Goal: Navigation & Orientation: Find specific page/section

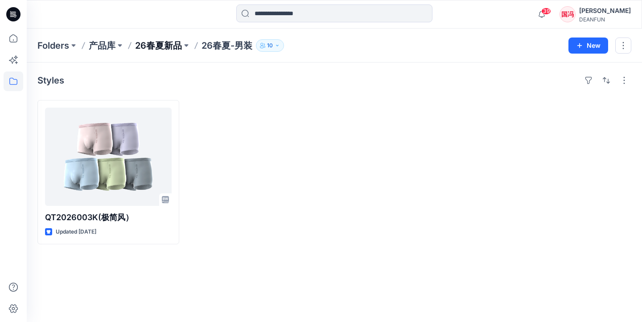
click at [171, 46] on p "26春夏新品" at bounding box center [158, 45] width 47 height 12
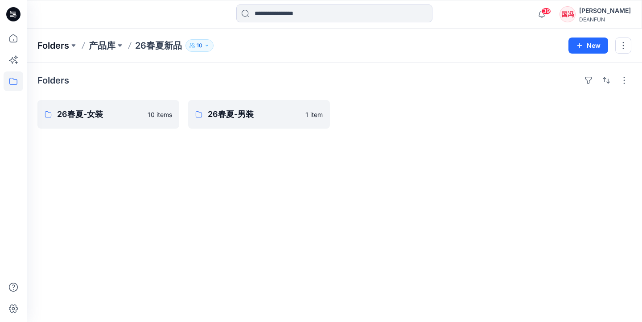
click at [62, 46] on p "Folders" at bounding box center [53, 45] width 32 height 12
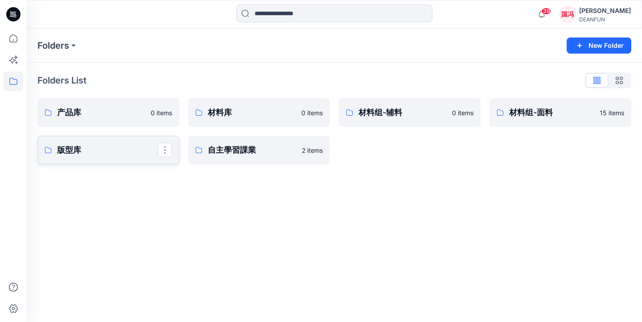
click at [96, 157] on link "版型库" at bounding box center [108, 150] width 142 height 29
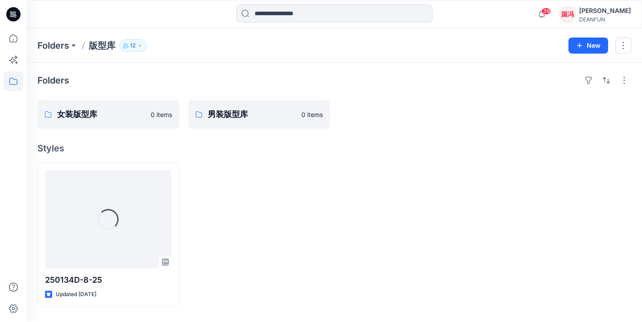
click at [58, 53] on div "Folders 版型库 12 New" at bounding box center [334, 46] width 615 height 34
click at [58, 46] on p "Folders" at bounding box center [53, 45] width 32 height 12
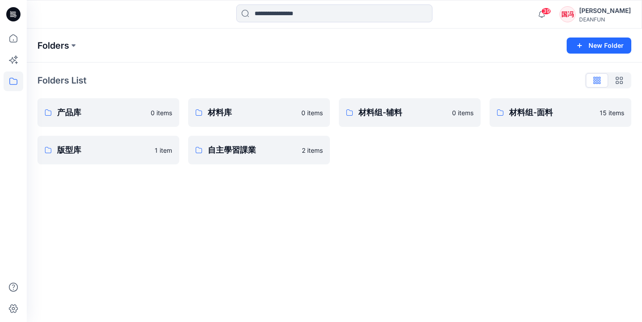
click at [52, 50] on p "Folders" at bounding box center [53, 45] width 32 height 12
click at [221, 158] on link "自主學習課業" at bounding box center [259, 150] width 142 height 29
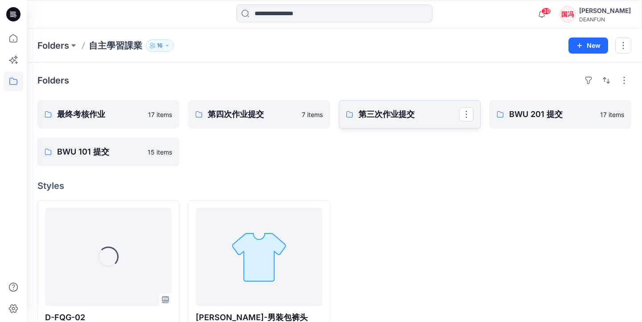
click at [399, 121] on link "第三次作业提交" at bounding box center [410, 114] width 142 height 29
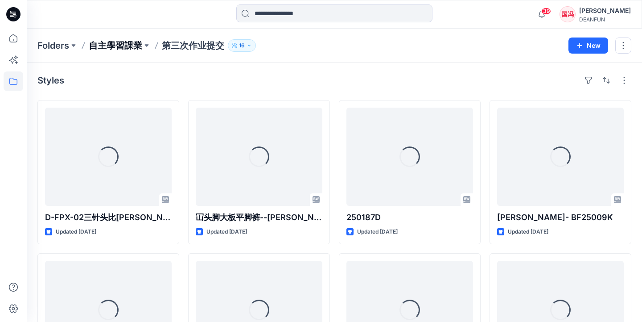
click at [129, 47] on p "自主學習課業" at bounding box center [116, 45] width 54 height 12
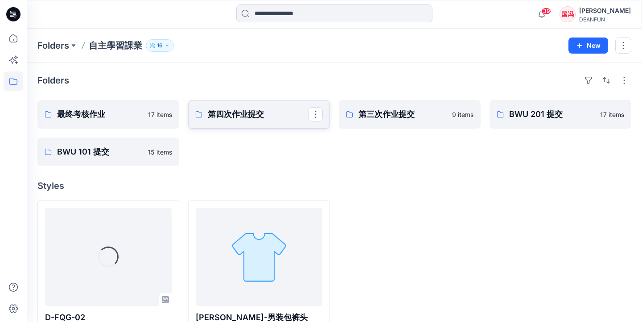
click at [232, 114] on p "第四次作业提交" at bounding box center [258, 114] width 101 height 12
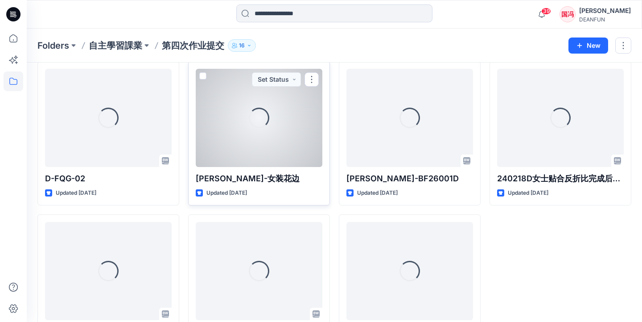
scroll to position [29, 0]
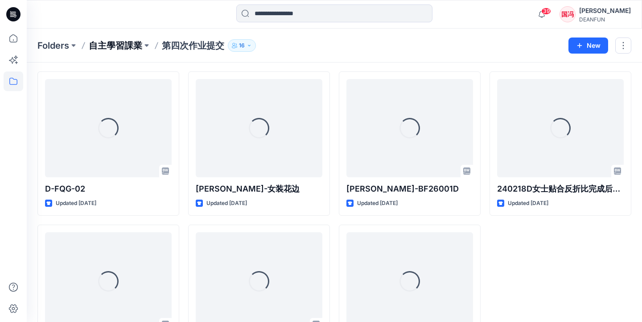
click at [118, 48] on p "自主學習課業" at bounding box center [116, 45] width 54 height 12
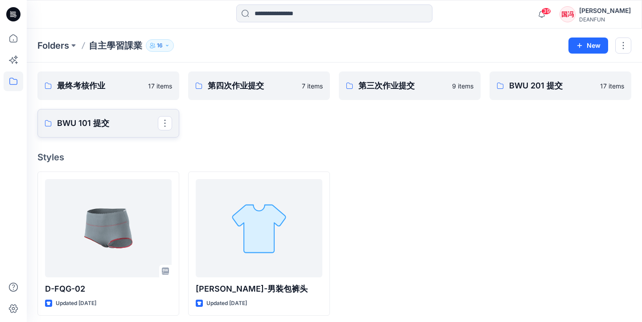
click at [128, 120] on p "BWU 101 提交" at bounding box center [107, 123] width 101 height 12
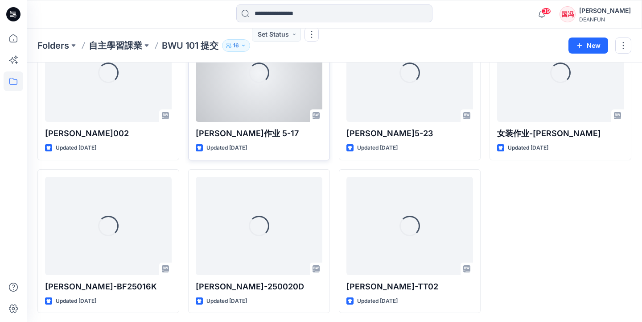
scroll to position [388, 0]
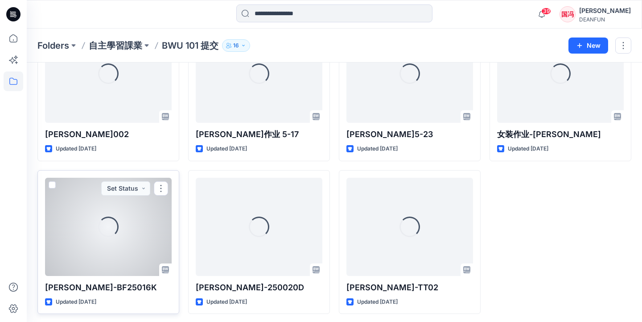
click at [160, 224] on div "Loading..." at bounding box center [108, 227] width 127 height 98
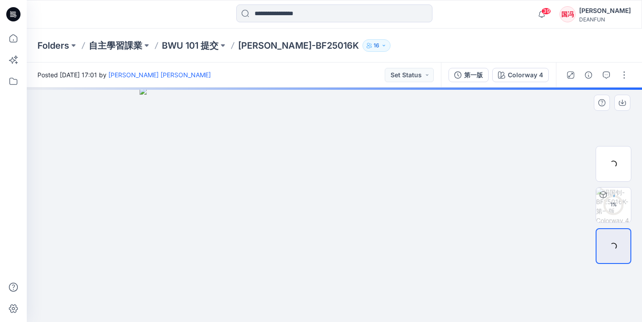
click at [239, 183] on div at bounding box center [334, 204] width 615 height 234
click at [202, 50] on p "BWU 101 提交" at bounding box center [190, 45] width 57 height 12
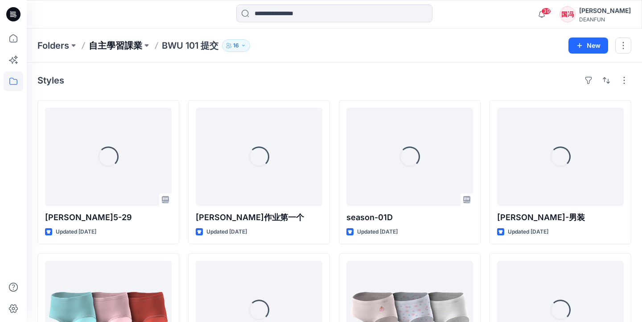
click at [131, 43] on p "自主學習課業" at bounding box center [116, 45] width 54 height 12
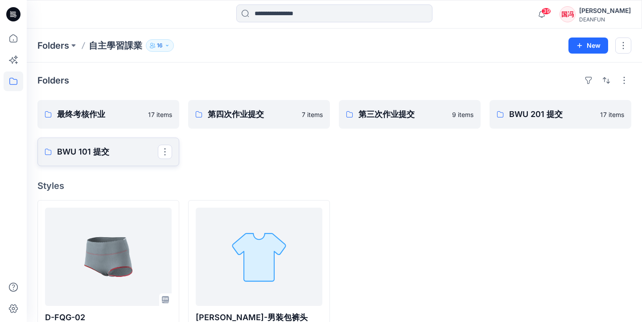
click at [132, 150] on p "BWU 101 提交" at bounding box center [107, 151] width 101 height 12
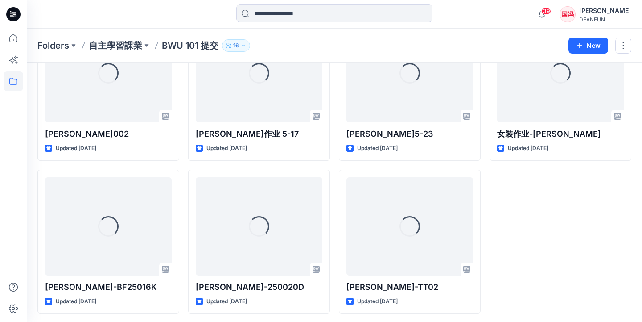
scroll to position [388, 0]
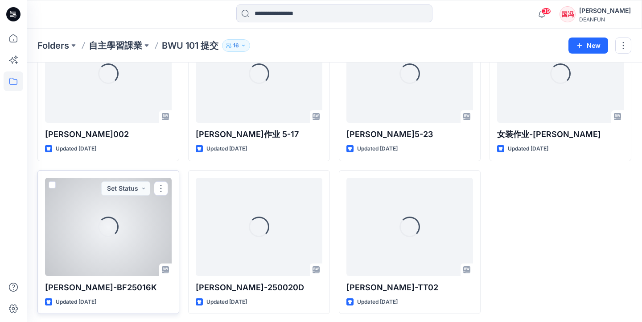
click at [147, 212] on div "Loading..." at bounding box center [108, 227] width 127 height 98
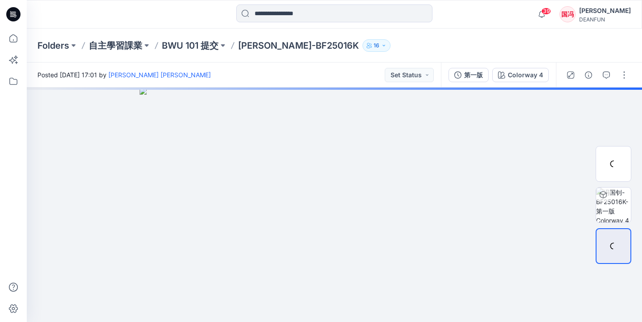
click at [192, 44] on p "BWU 101 提交" at bounding box center [190, 45] width 57 height 12
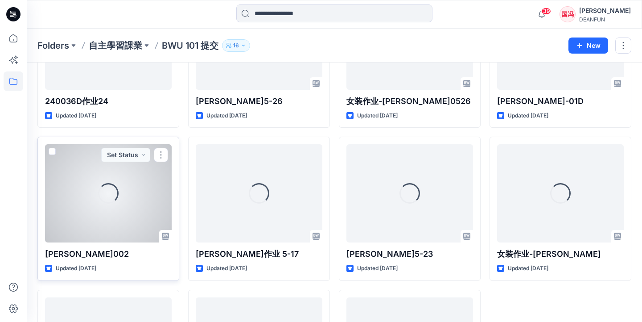
scroll to position [268, 0]
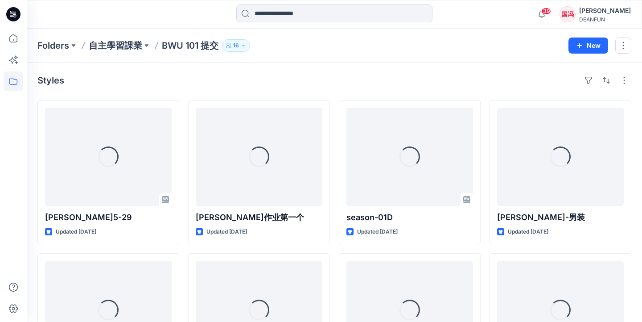
click at [340, 91] on div "Styles Loading... [PERSON_NAME]5-29 Updated [DATE] Loading... 240036D作业24 Updat…" at bounding box center [334, 327] width 615 height 530
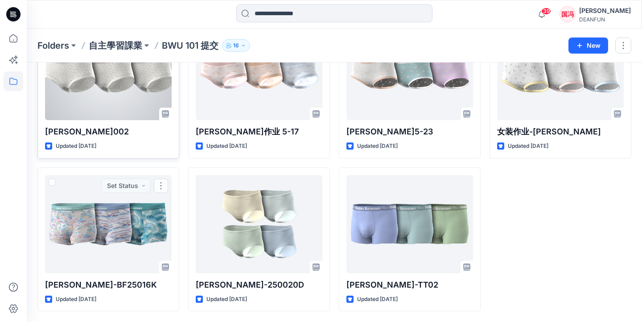
scroll to position [388, 0]
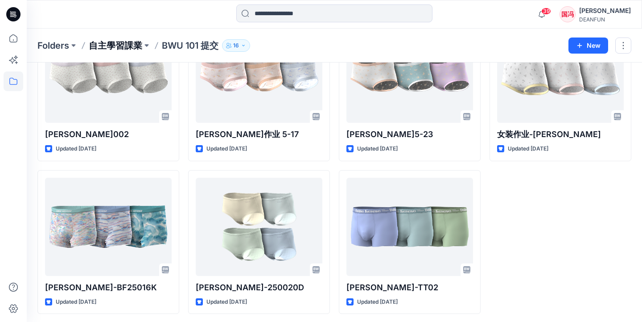
click at [124, 48] on p "自主學習課業" at bounding box center [116, 45] width 54 height 12
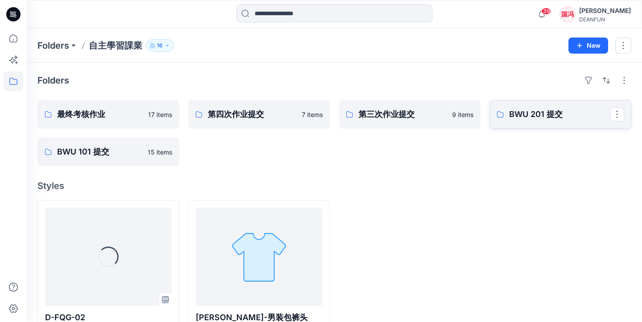
click at [533, 111] on p "BWU 201 提交" at bounding box center [559, 114] width 101 height 12
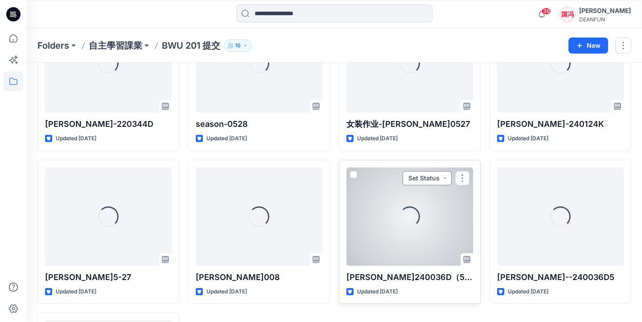
scroll to position [380, 0]
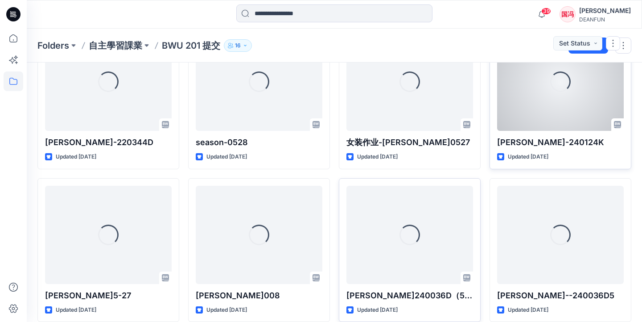
click at [511, 100] on div "Loading..." at bounding box center [560, 82] width 127 height 98
